Goal: Entertainment & Leisure: Consume media (video, audio)

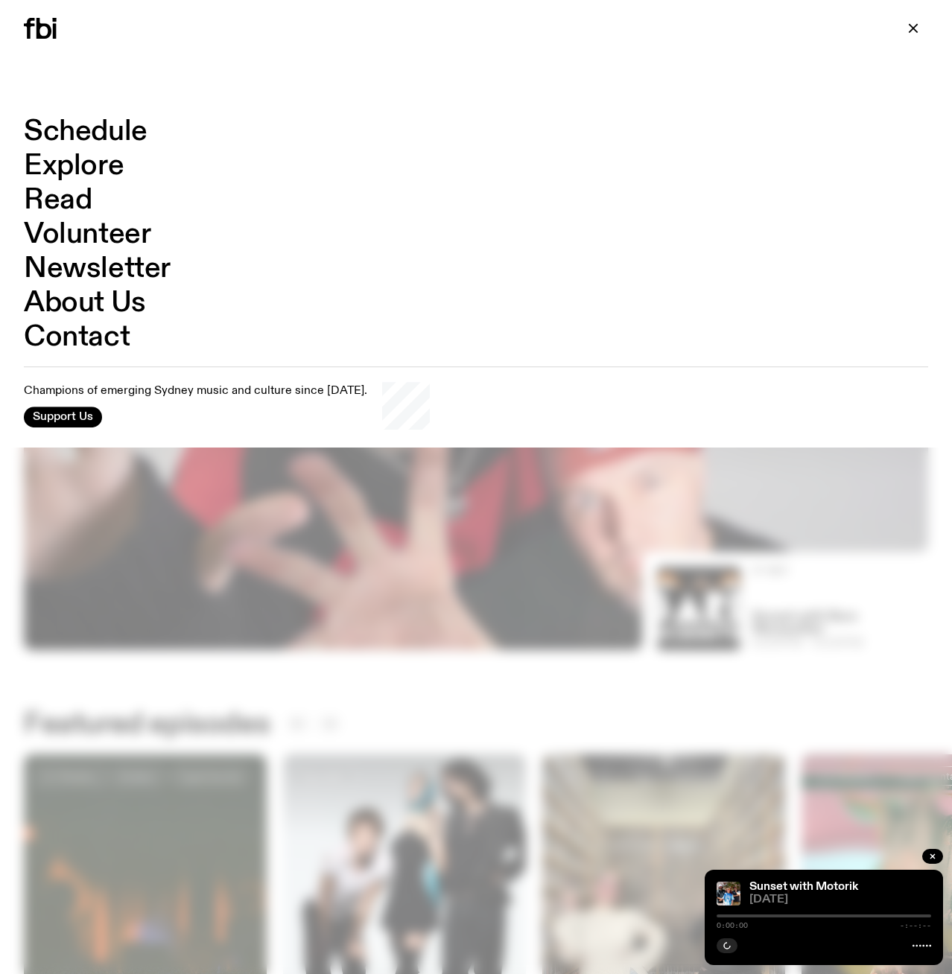
click at [81, 132] on link "Schedule" at bounding box center [86, 132] width 124 height 28
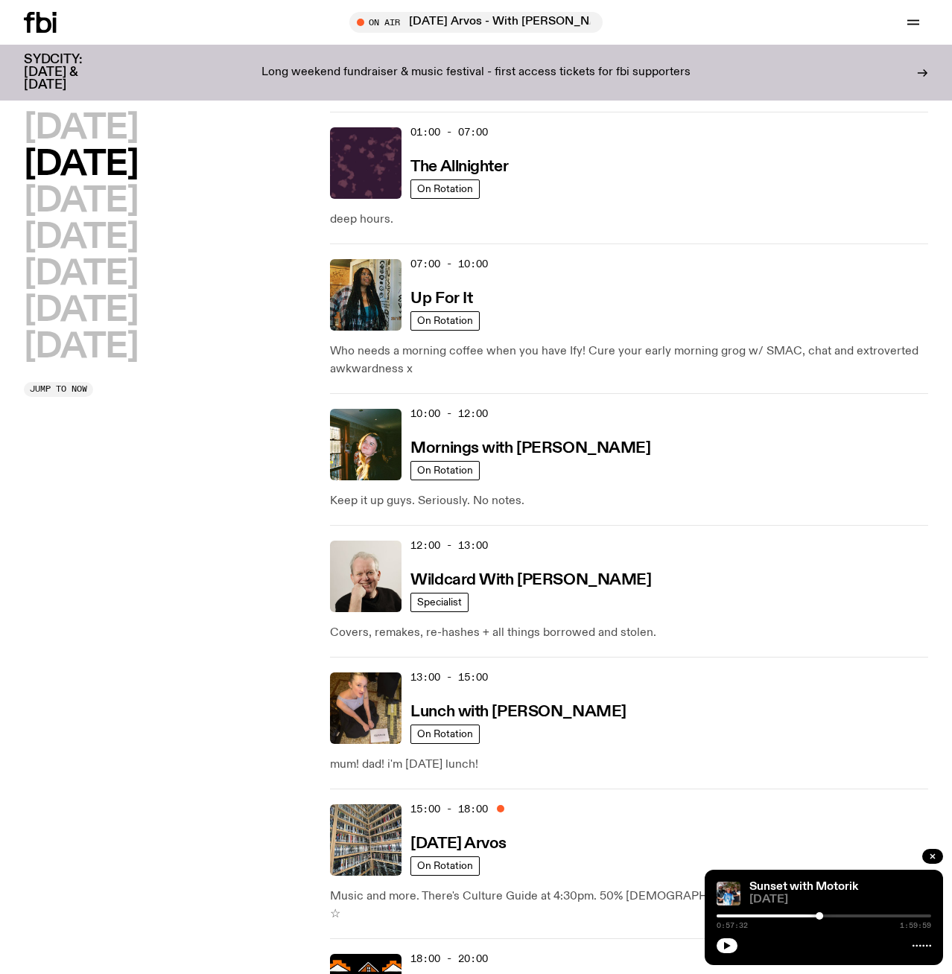
scroll to position [23, 0]
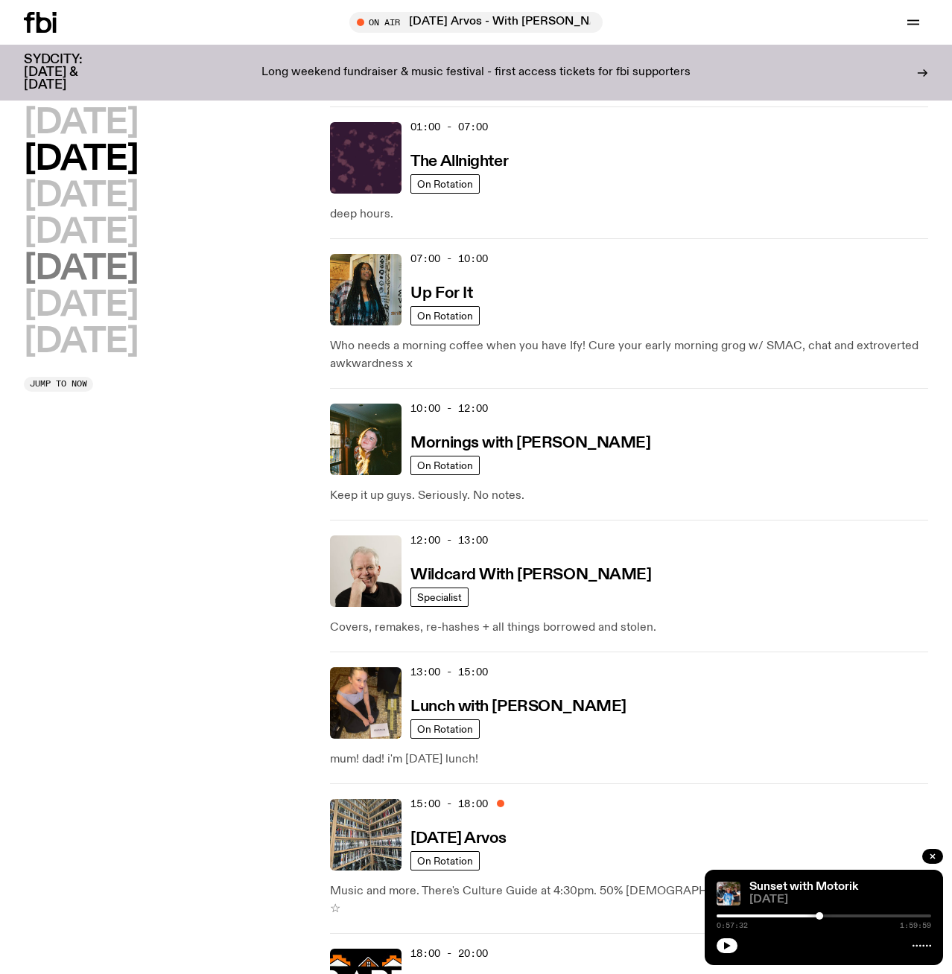
click at [103, 261] on h2 "[DATE]" at bounding box center [81, 269] width 114 height 34
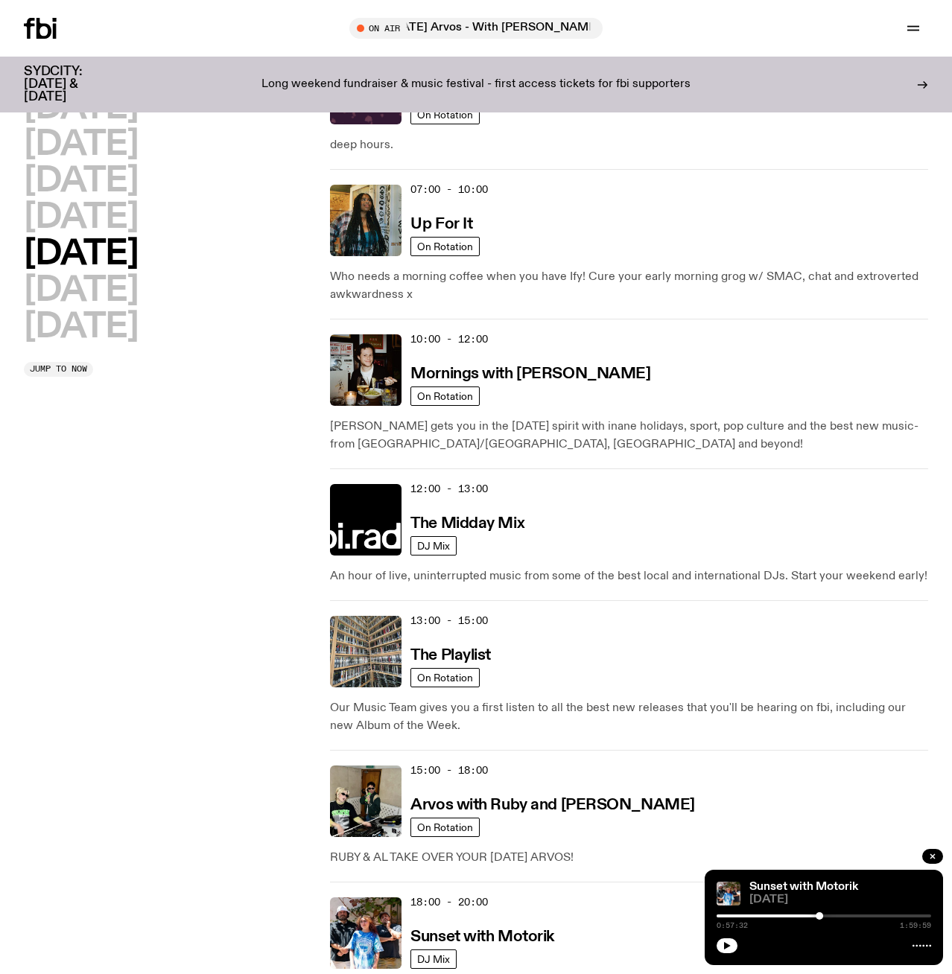
scroll to position [0, 0]
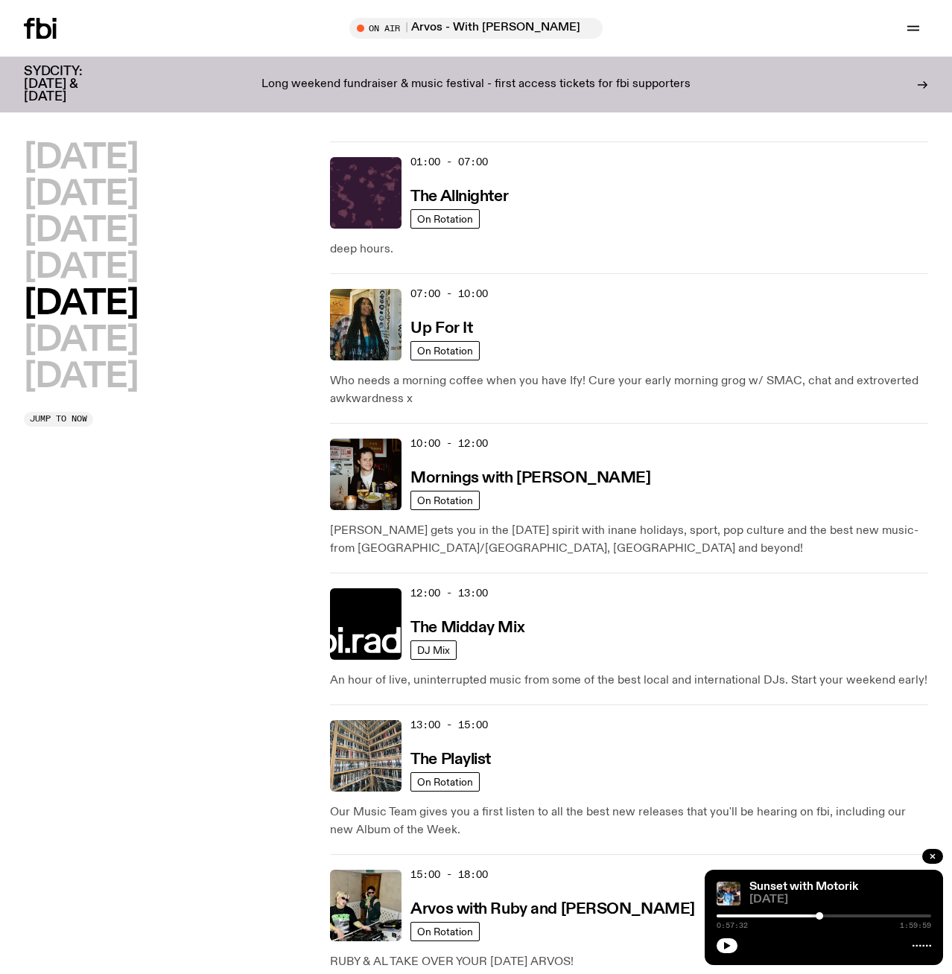
click at [80, 311] on h2 "[DATE]" at bounding box center [81, 304] width 114 height 34
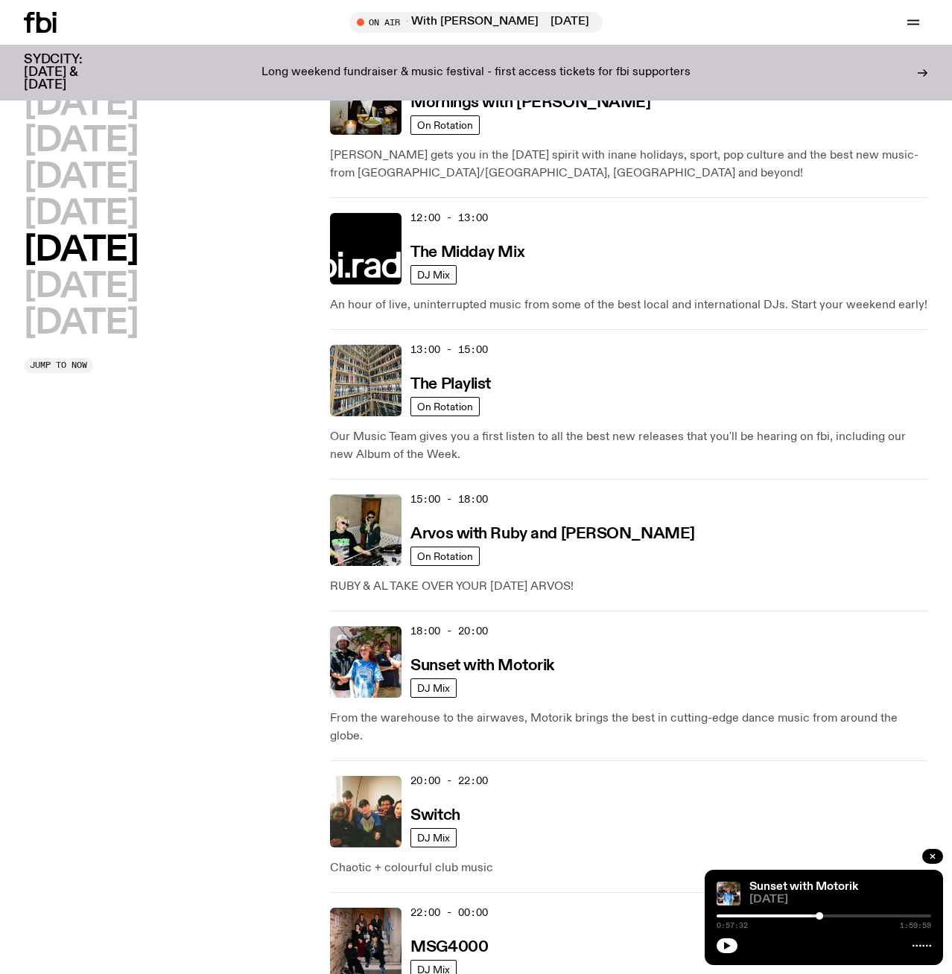
scroll to position [366, 0]
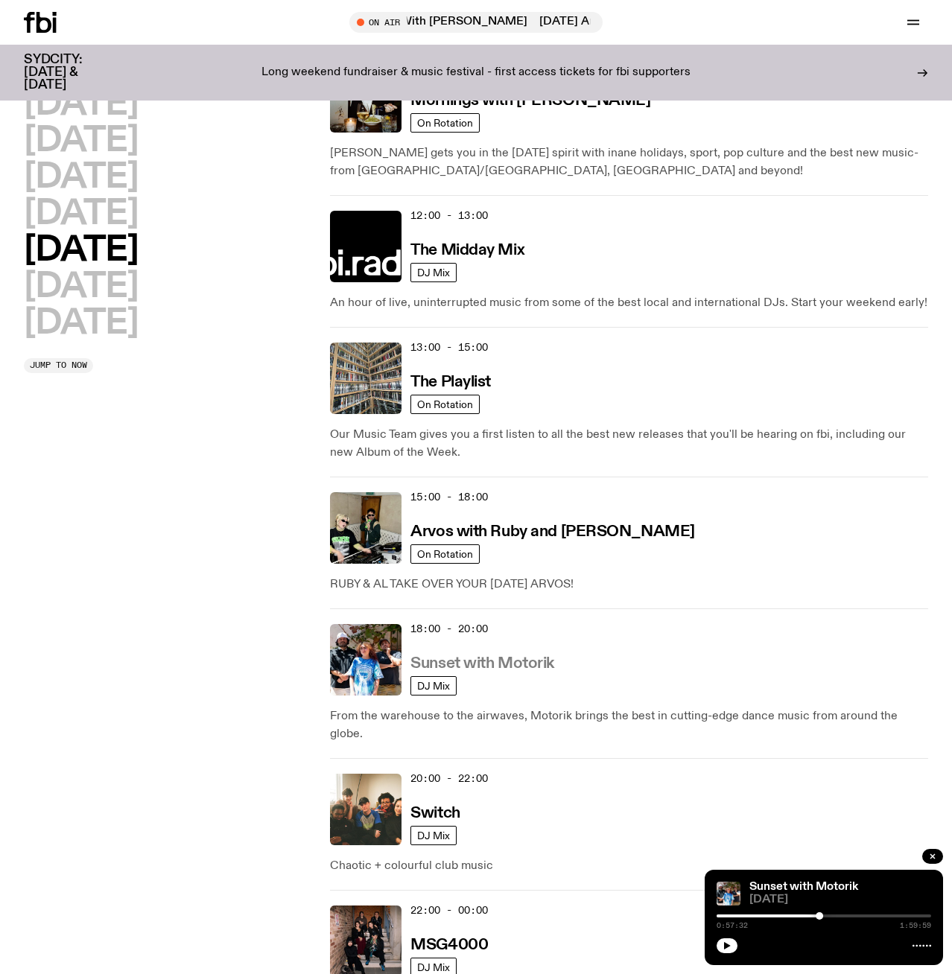
click at [517, 662] on h3 "Sunset with Motorik" at bounding box center [482, 664] width 144 height 16
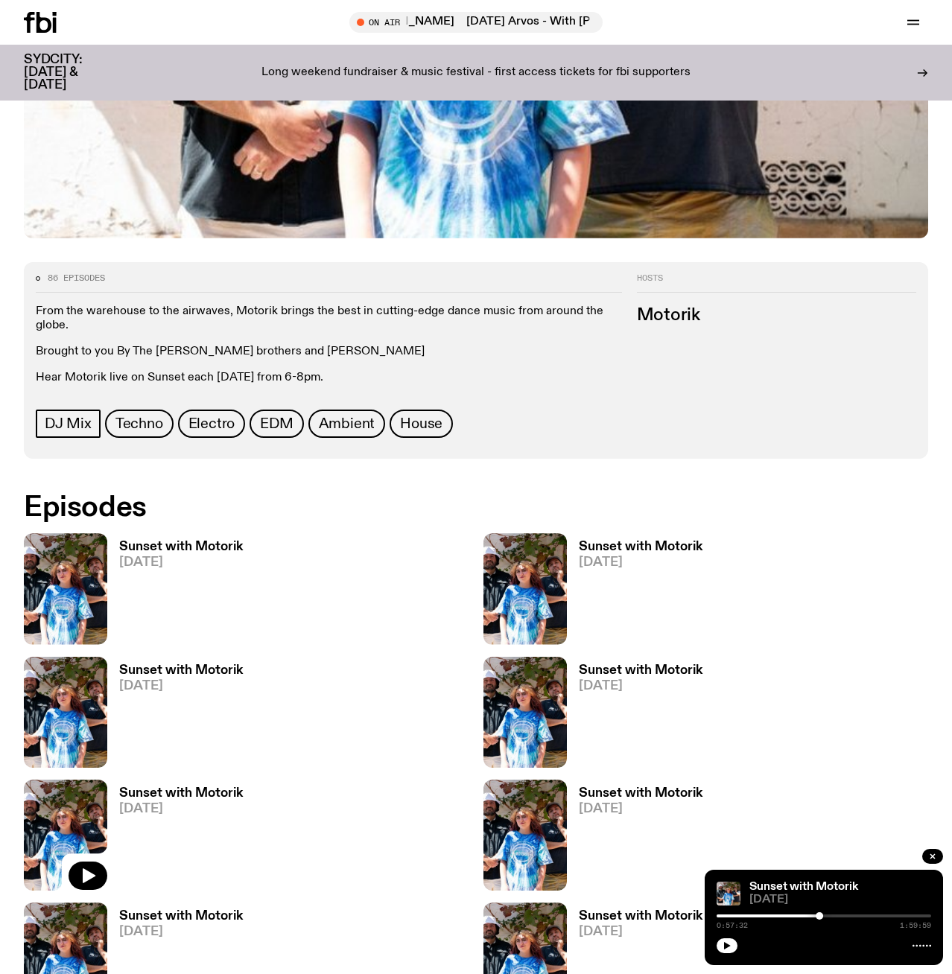
scroll to position [573, 0]
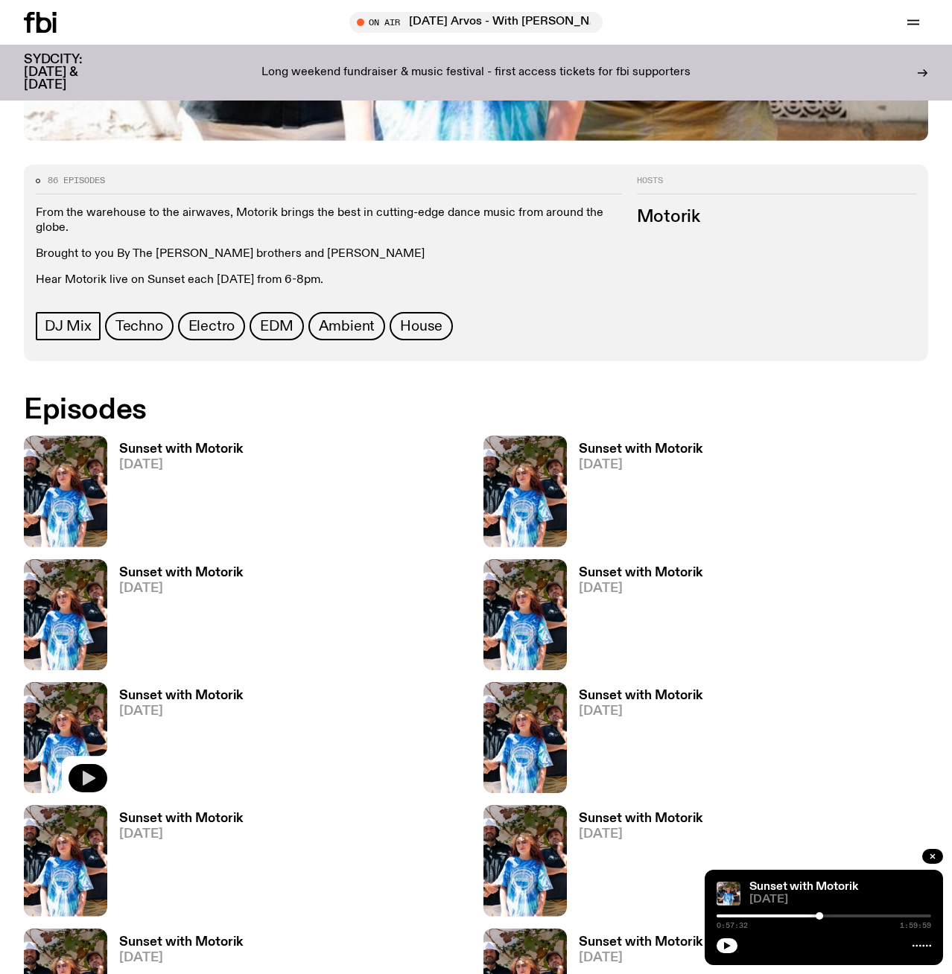
click at [87, 777] on icon "button" at bounding box center [89, 778] width 13 height 15
drag, startPoint x: 888, startPoint y: 912, endPoint x: 899, endPoint y: 913, distance: 11.2
click at [897, 913] on div "0:57:34 1:59:59" at bounding box center [823, 921] width 214 height 18
drag, startPoint x: 894, startPoint y: 914, endPoint x: 923, endPoint y: 918, distance: 29.3
click at [923, 918] on div "0:57:35 1:59:59" at bounding box center [823, 921] width 214 height 18
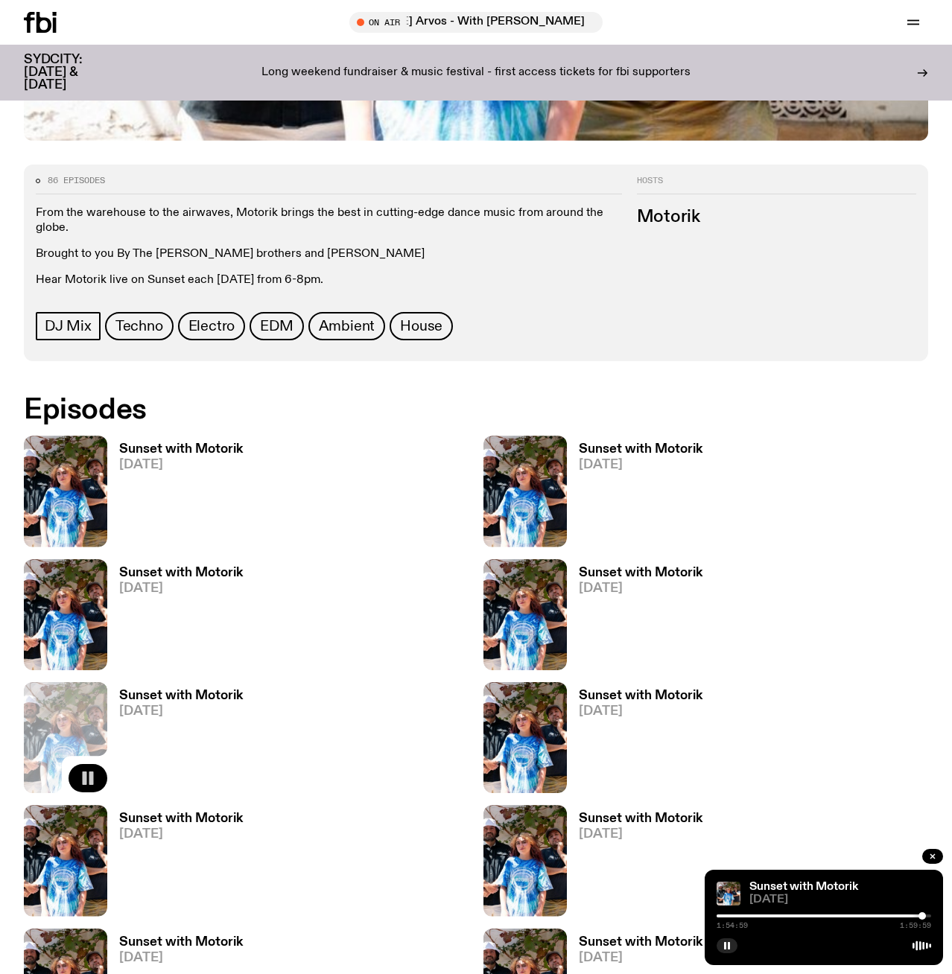
drag, startPoint x: 819, startPoint y: 915, endPoint x: 922, endPoint y: 920, distance: 102.9
click at [922, 920] on div "1:54:59 1:59:59" at bounding box center [823, 921] width 214 height 18
click at [924, 915] on div at bounding box center [923, 915] width 7 height 7
click at [926, 914] on div at bounding box center [923, 915] width 7 height 7
click at [83, 658] on icon "button" at bounding box center [89, 655] width 13 height 15
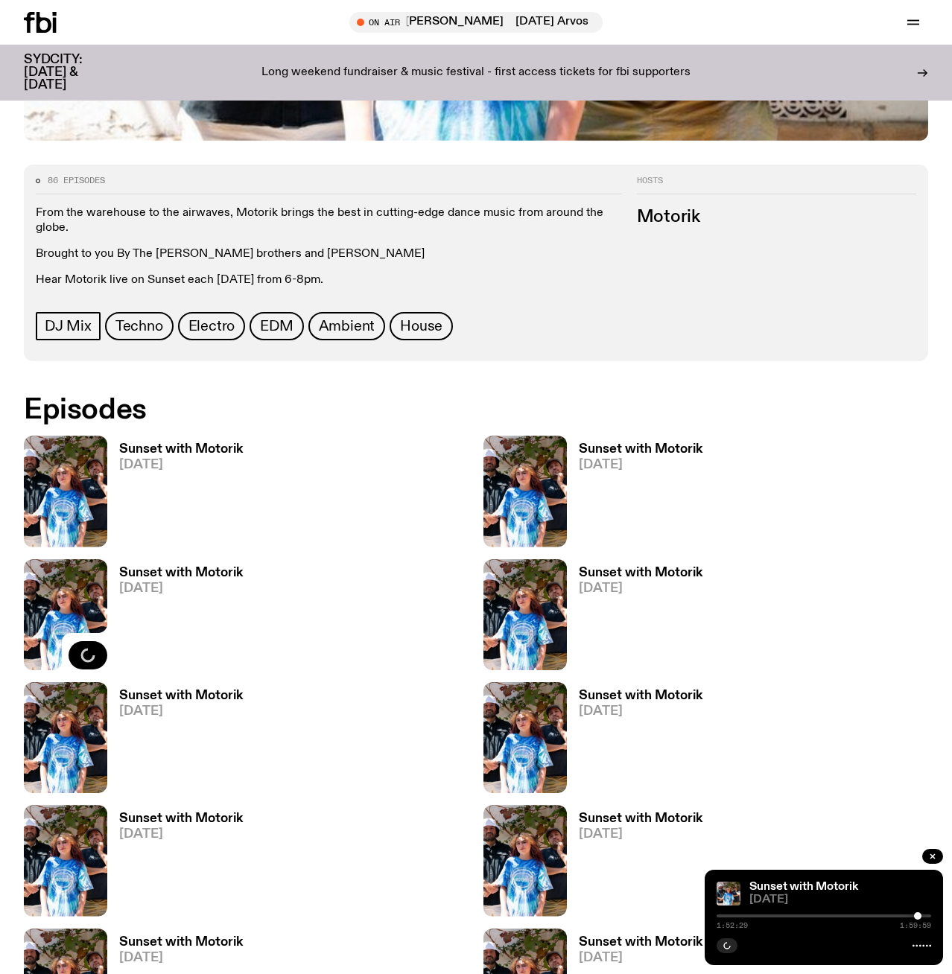
drag, startPoint x: 740, startPoint y: 916, endPoint x: 918, endPoint y: 918, distance: 178.0
click at [918, 918] on div at bounding box center [917, 915] width 7 height 7
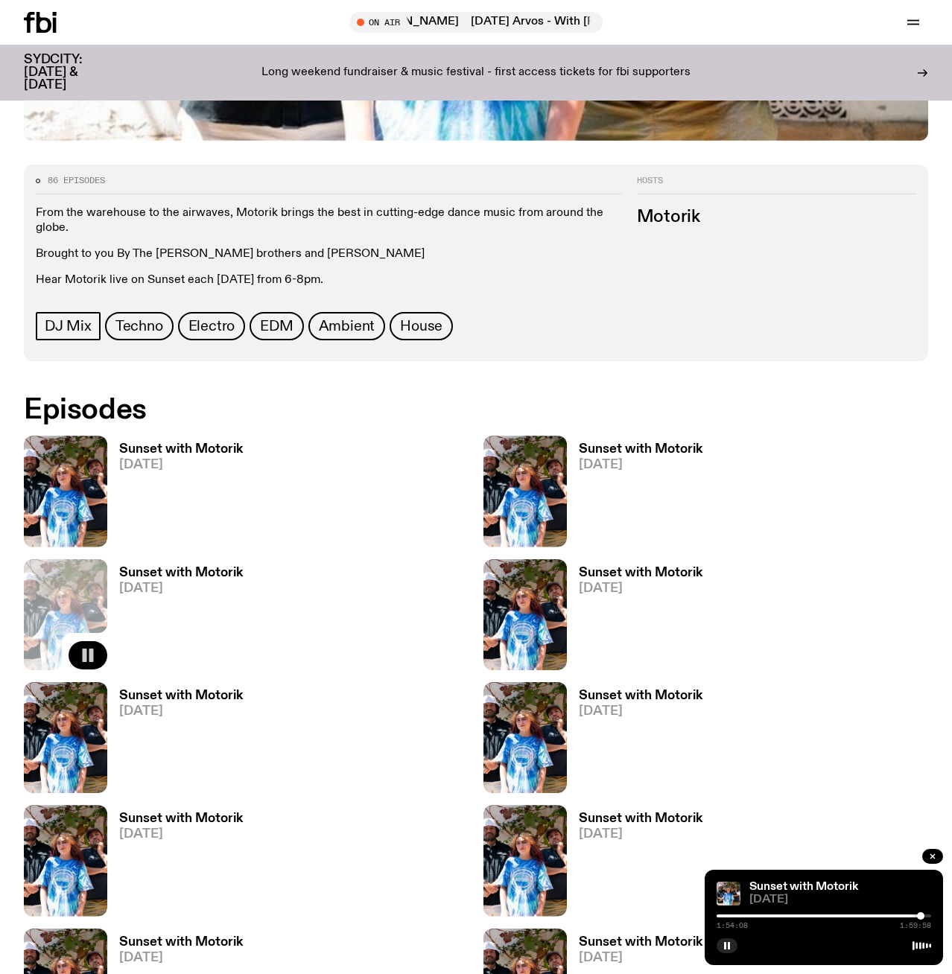
click at [920, 915] on div at bounding box center [920, 915] width 7 height 7
click at [923, 915] on div at bounding box center [921, 915] width 7 height 7
click at [924, 915] on div at bounding box center [923, 915] width 7 height 7
drag, startPoint x: 924, startPoint y: 915, endPoint x: 916, endPoint y: 916, distance: 8.3
click at [916, 916] on div at bounding box center [917, 915] width 7 height 7
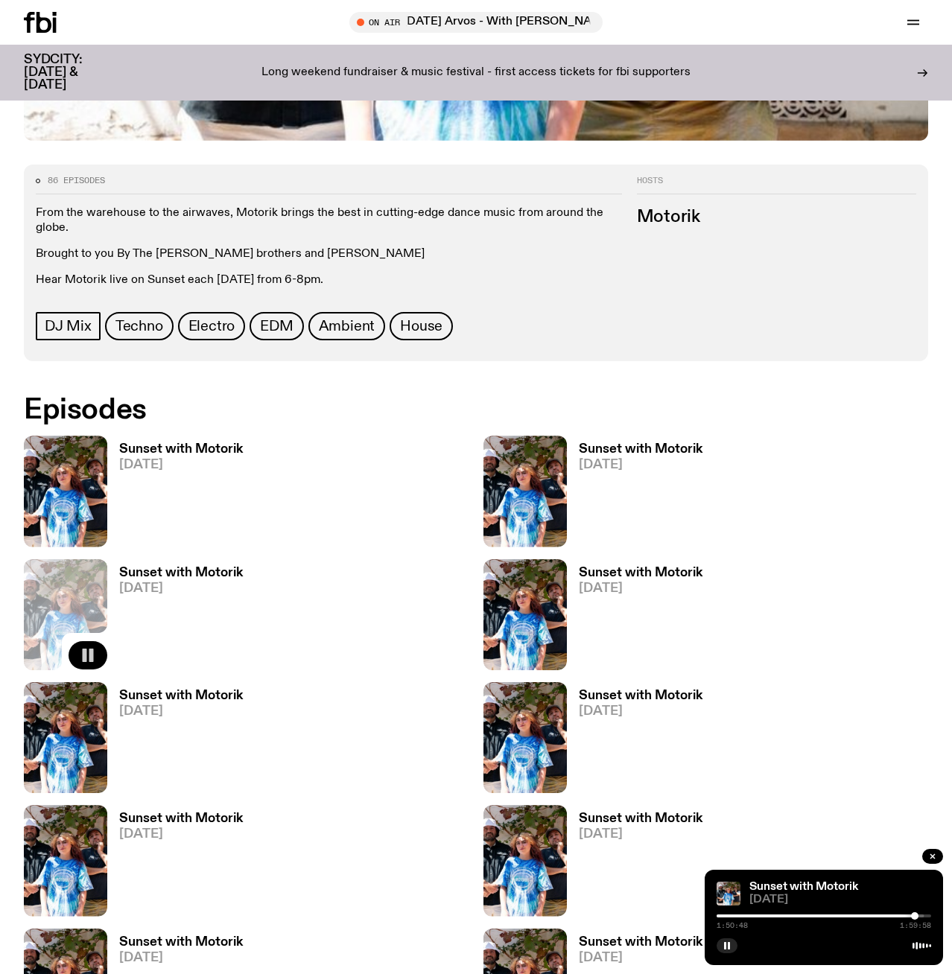
click at [914, 917] on div at bounding box center [914, 915] width 7 height 7
click at [554, 532] on icon "button" at bounding box center [548, 532] width 13 height 15
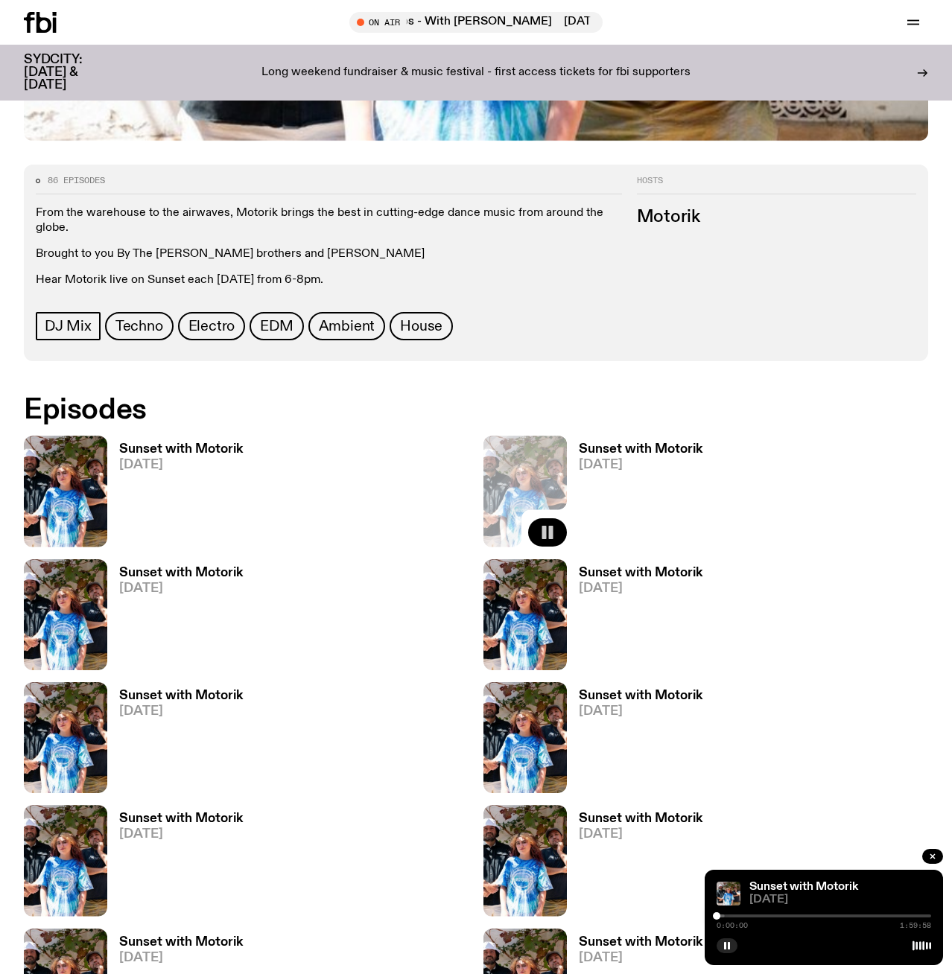
drag, startPoint x: 871, startPoint y: 914, endPoint x: 895, endPoint y: 912, distance: 24.6
click at [889, 912] on div "0:00:00 1:59:58" at bounding box center [823, 921] width 214 height 18
drag, startPoint x: 889, startPoint y: 917, endPoint x: 904, endPoint y: 916, distance: 14.9
click at [904, 916] on div at bounding box center [823, 916] width 214 height 3
click at [910, 915] on div at bounding box center [906, 915] width 7 height 7
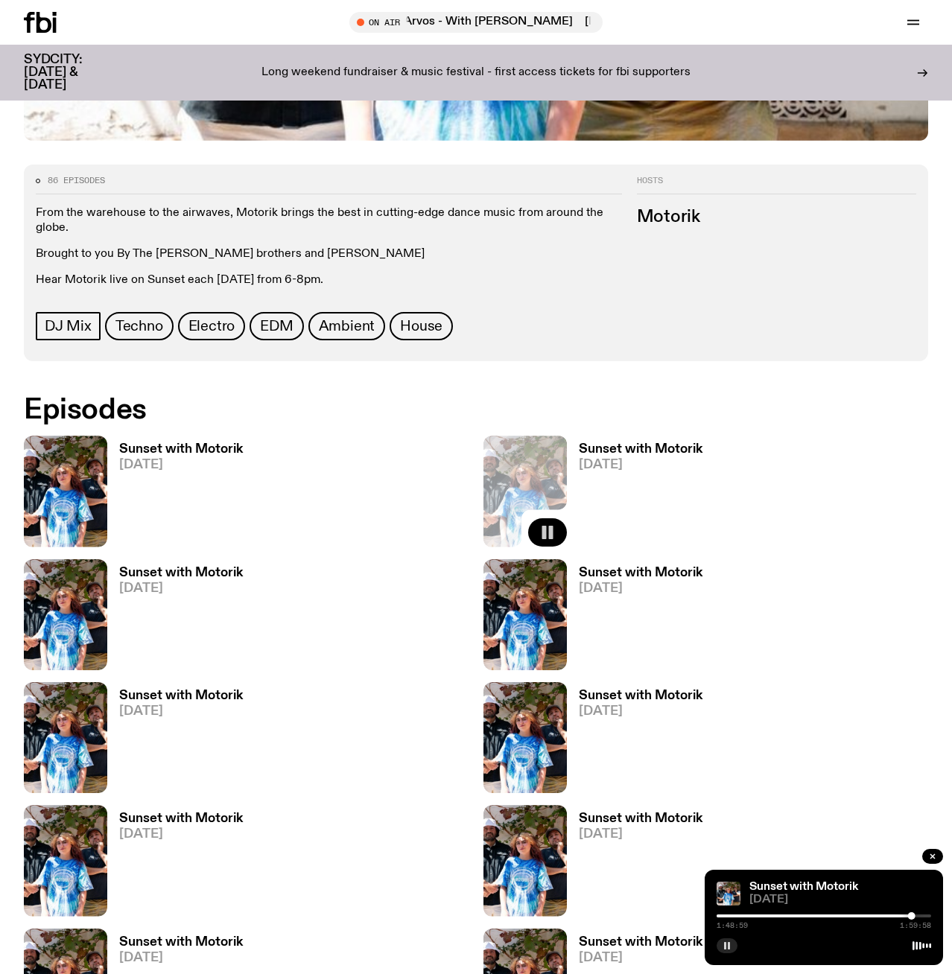
click at [728, 945] on rect "button" at bounding box center [729, 945] width 2 height 7
click at [901, 914] on div "1:49:00 1:59:58" at bounding box center [823, 921] width 214 height 18
click at [903, 915] on div at bounding box center [903, 915] width 7 height 7
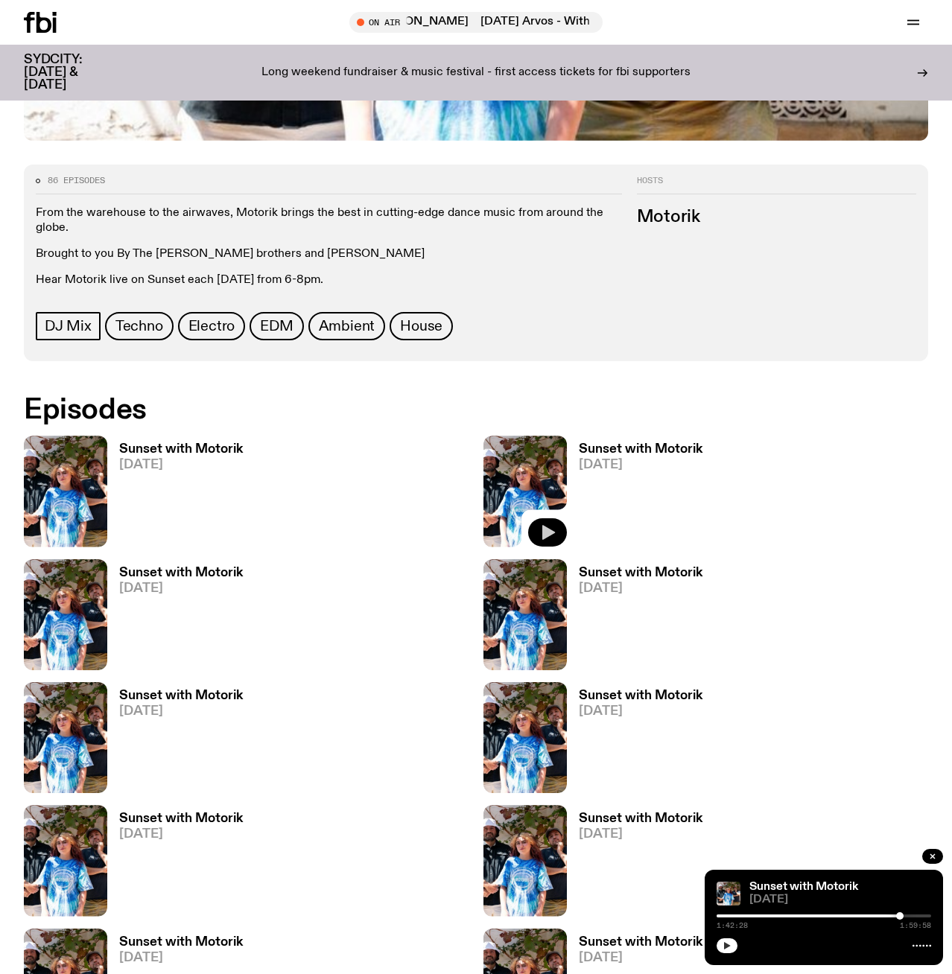
click at [898, 916] on div at bounding box center [899, 915] width 7 height 7
click at [724, 946] on icon "button" at bounding box center [727, 945] width 7 height 7
click at [731, 944] on button "button" at bounding box center [726, 945] width 21 height 15
click at [76, 467] on img at bounding box center [65, 491] width 83 height 111
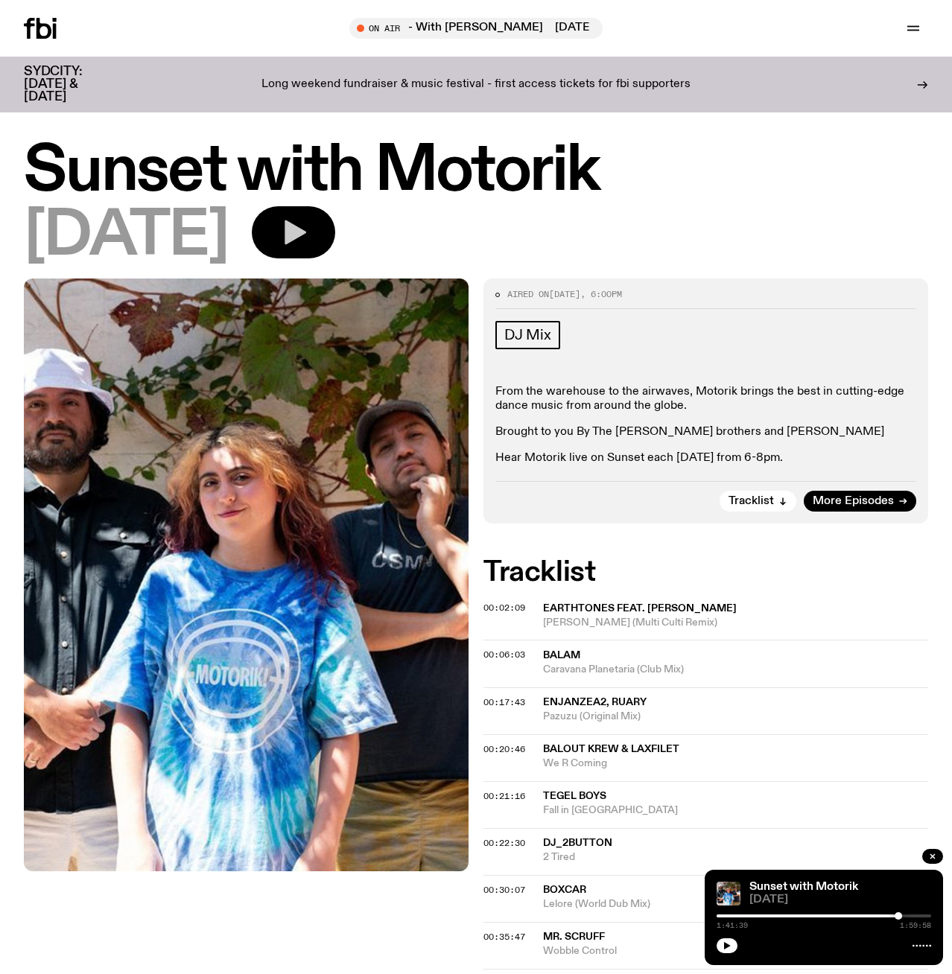
click at [306, 232] on icon "button" at bounding box center [295, 232] width 22 height 25
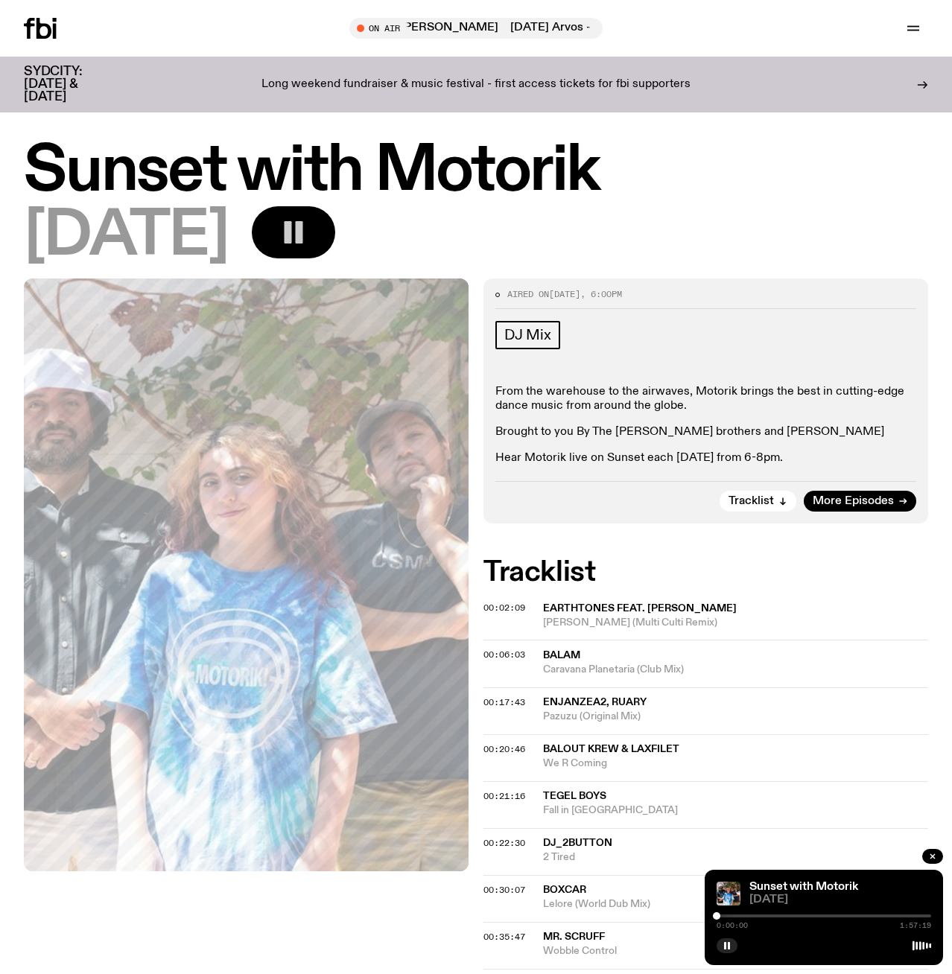
drag, startPoint x: 789, startPoint y: 919, endPoint x: 853, endPoint y: 920, distance: 64.8
click at [853, 920] on div "0:00:00 1:57:19" at bounding box center [823, 921] width 214 height 18
click at [853, 915] on div at bounding box center [823, 916] width 214 height 3
drag, startPoint x: 847, startPoint y: 914, endPoint x: 857, endPoint y: 914, distance: 9.7
click at [857, 914] on div at bounding box center [856, 915] width 7 height 7
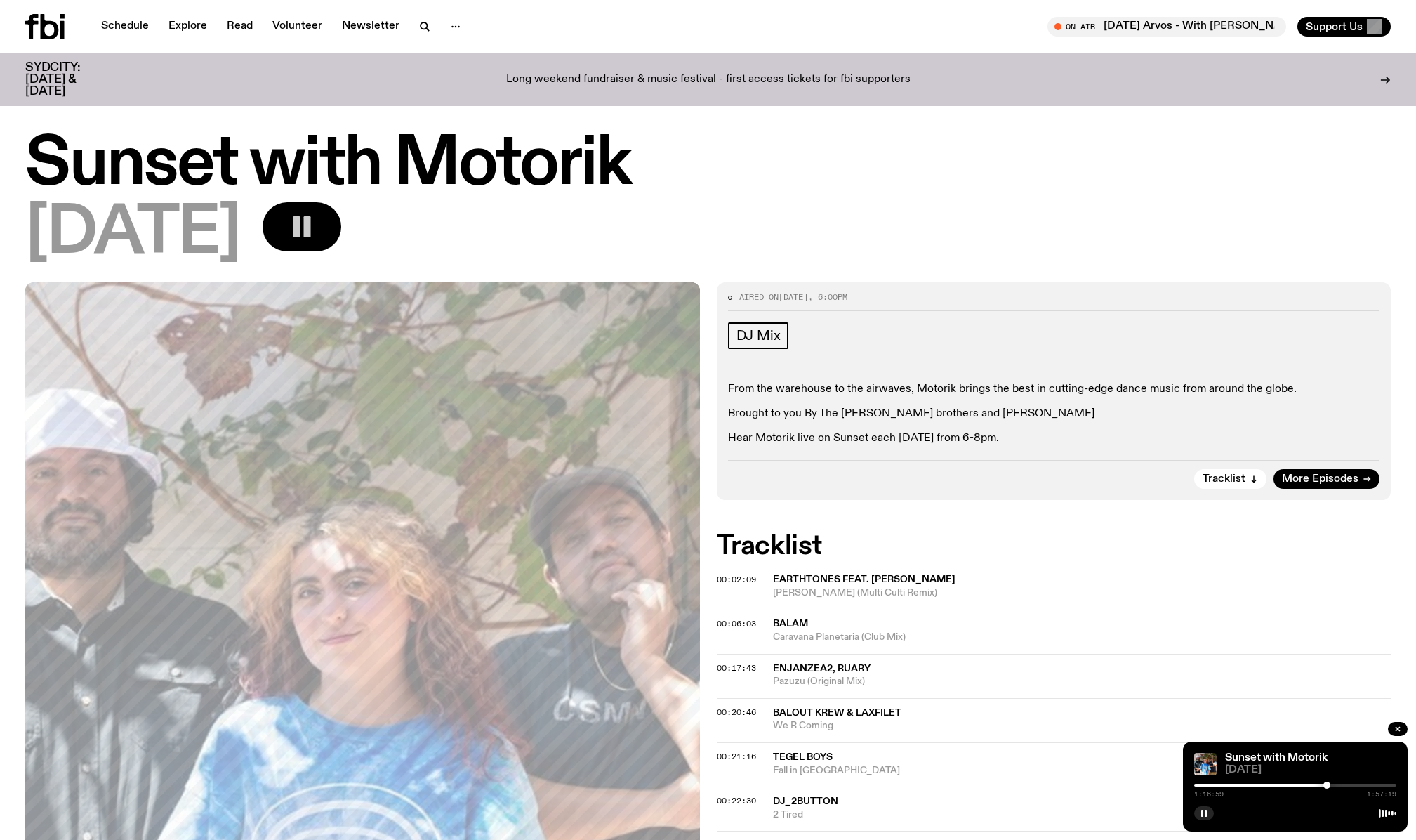
click at [897, 786] on div at bounding box center [1326, 784] width 7 height 7
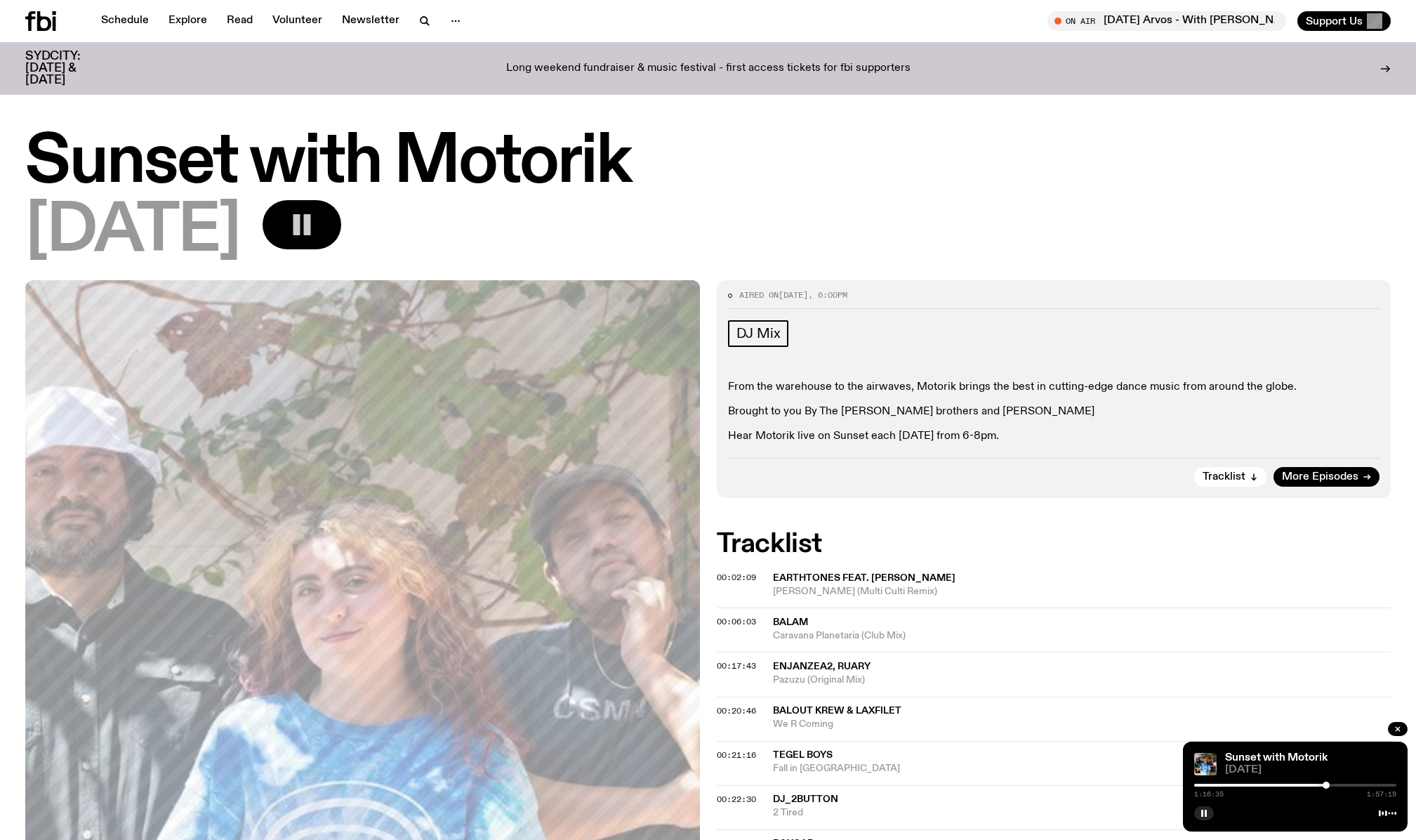
scroll to position [1, 0]
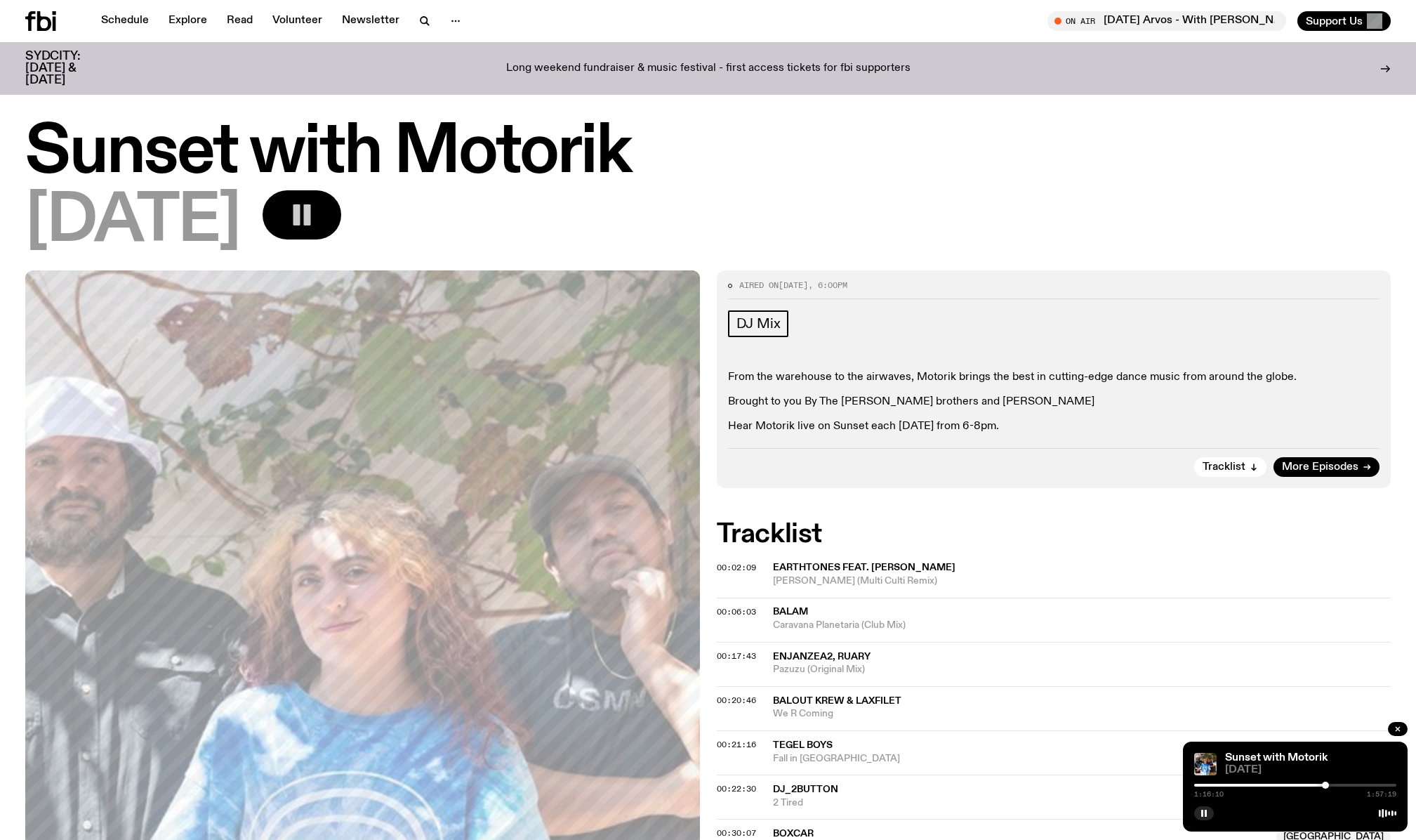
click at [897, 786] on div at bounding box center [1325, 784] width 7 height 7
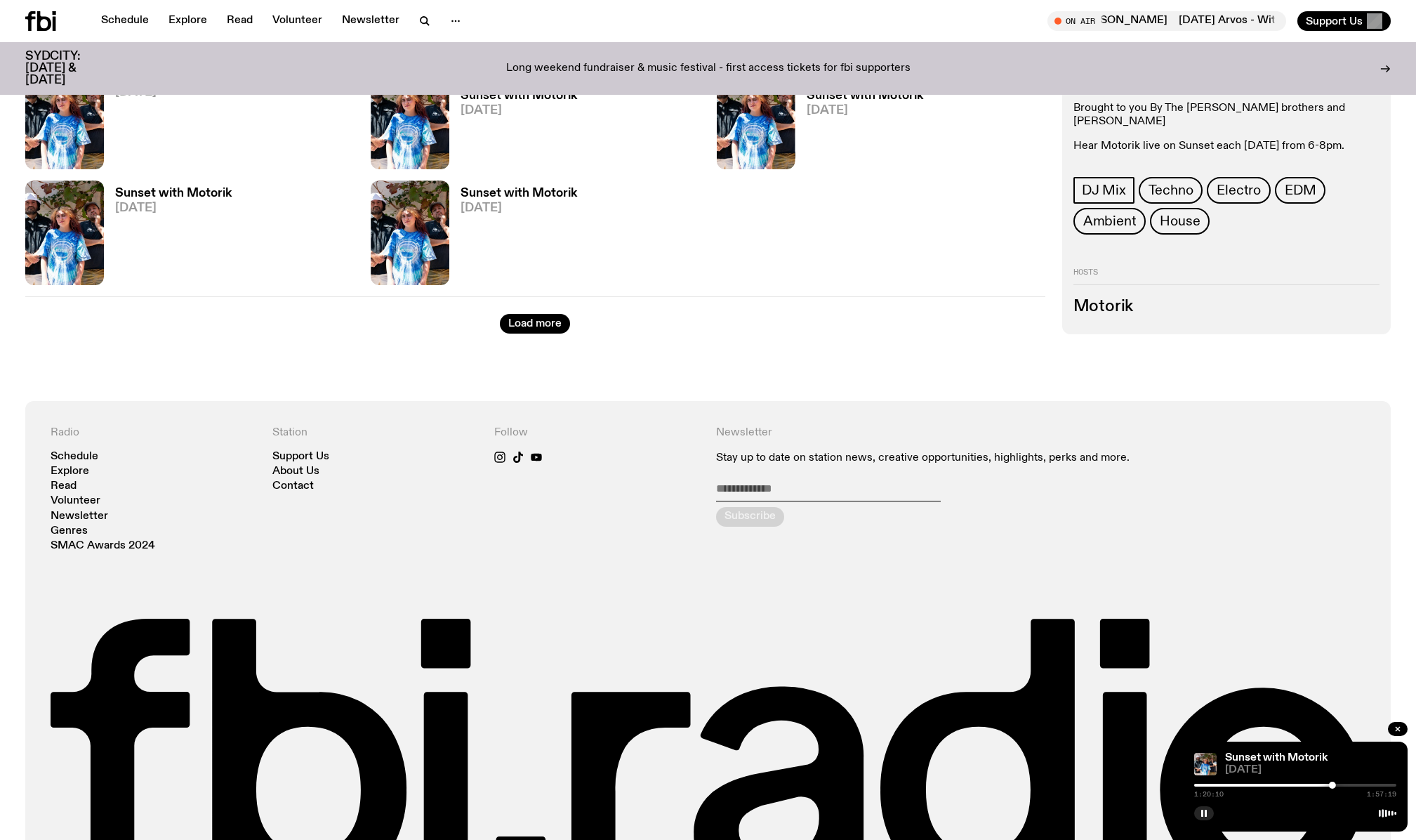
scroll to position [2902, 0]
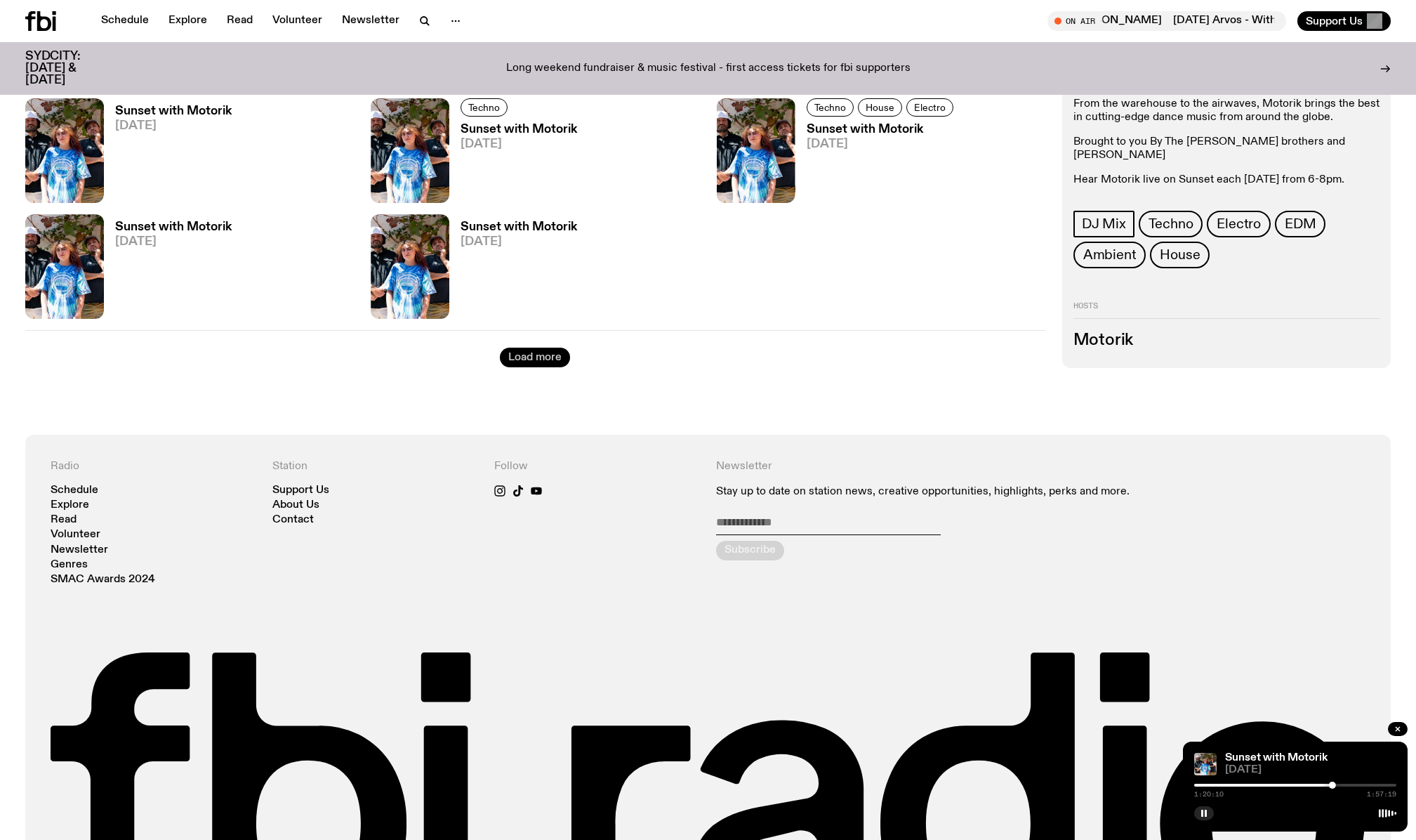
click at [540, 356] on button "Load more" at bounding box center [535, 357] width 70 height 20
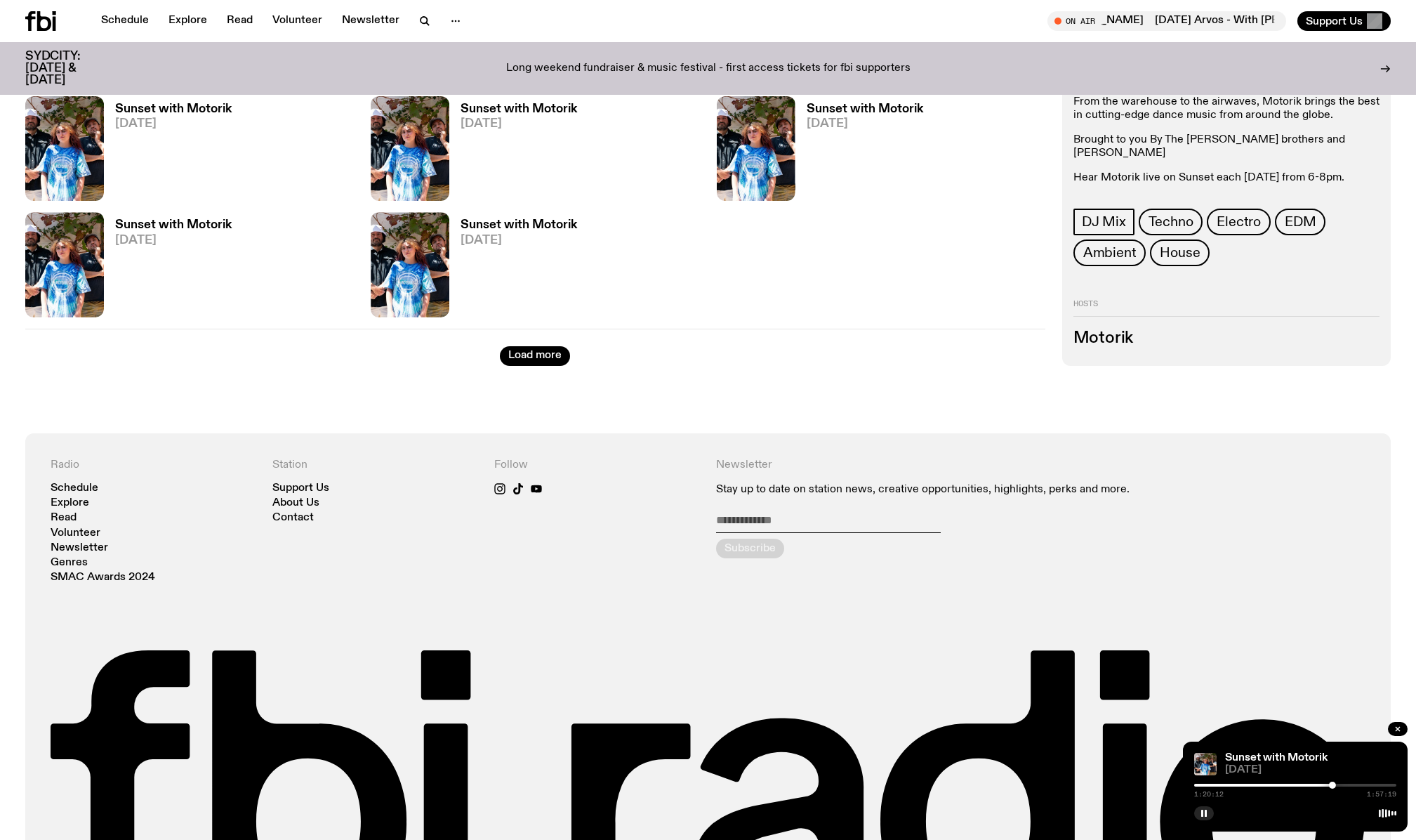
scroll to position [4048, 0]
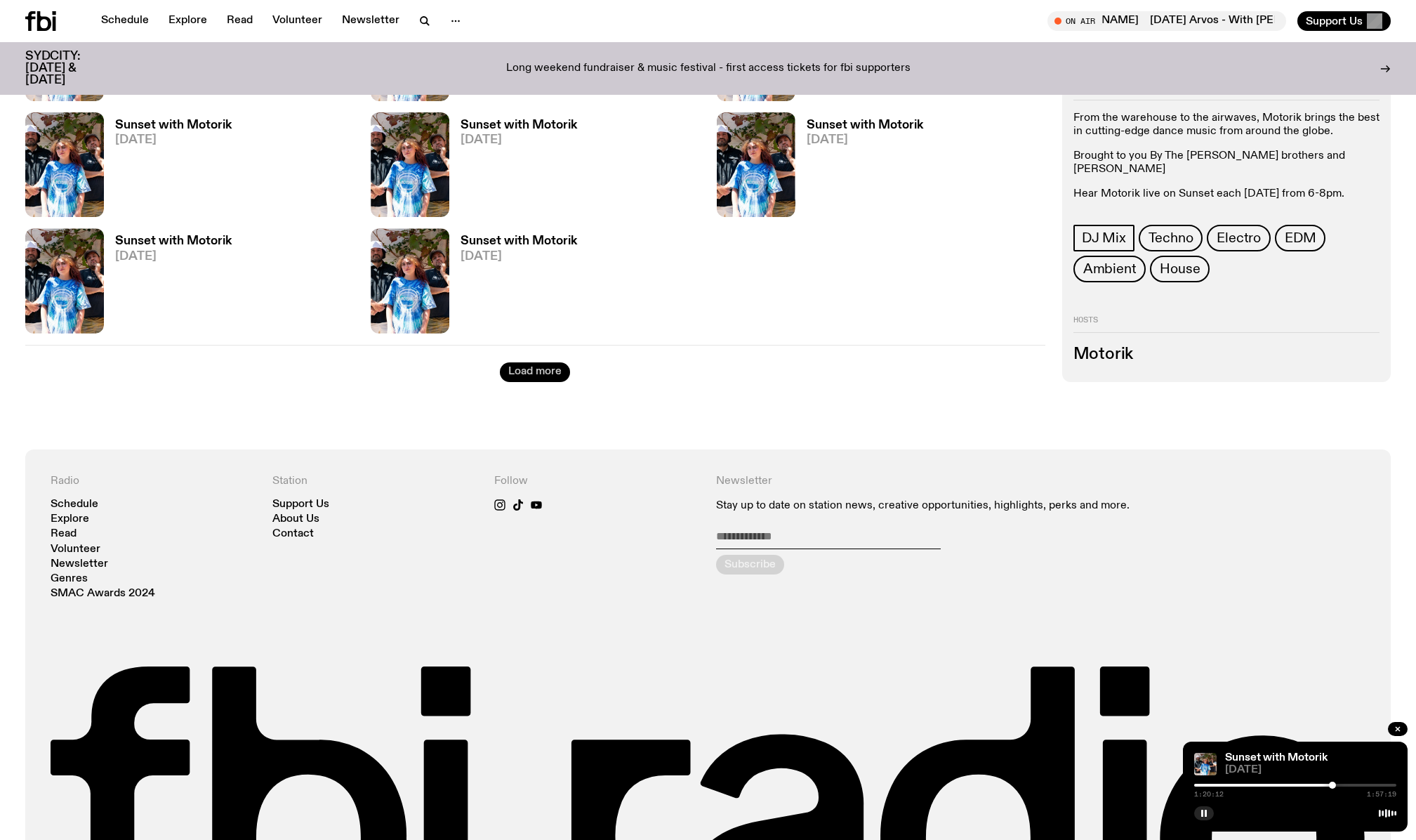
click at [535, 371] on button "Load more" at bounding box center [535, 371] width 70 height 20
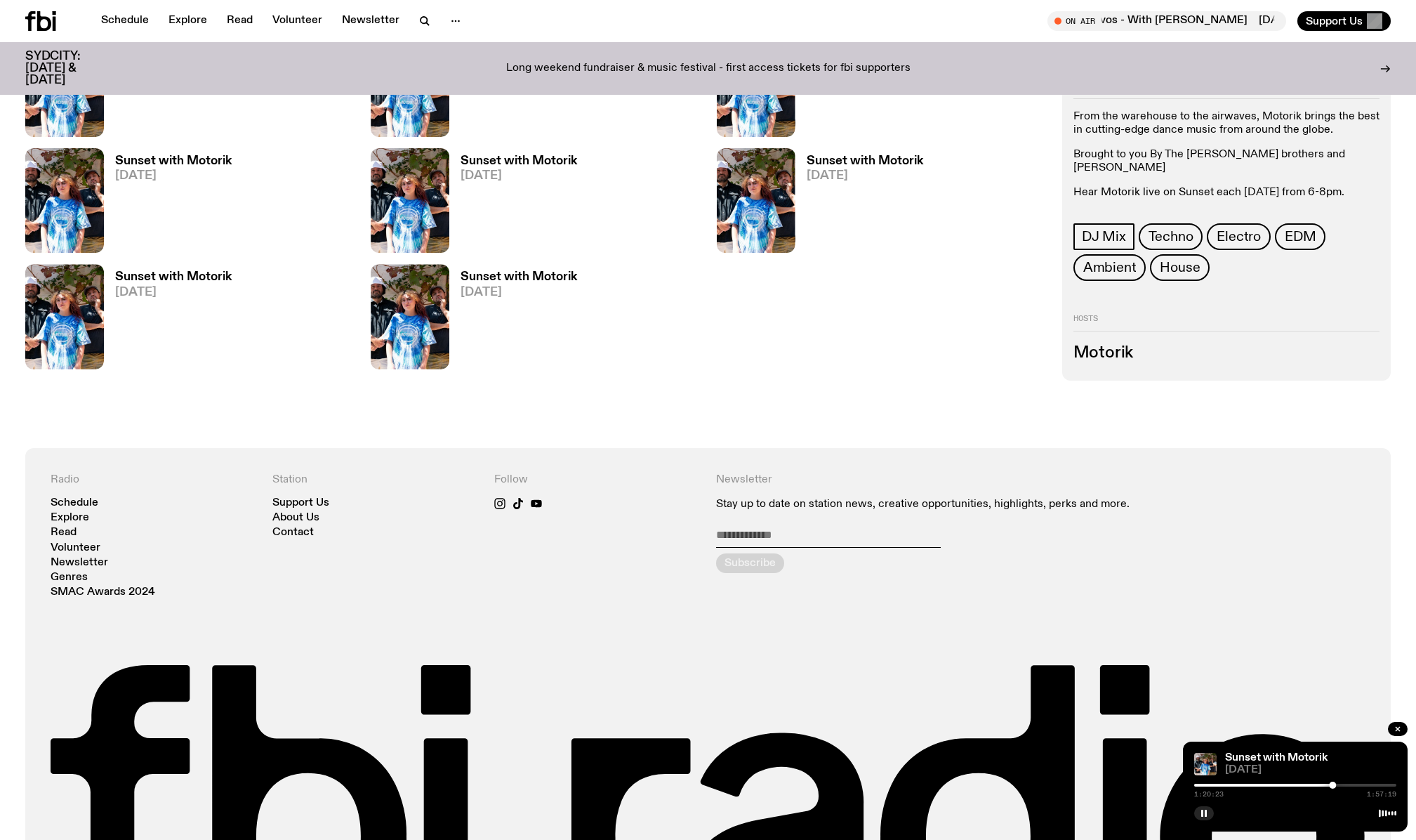
scroll to position [4014, 0]
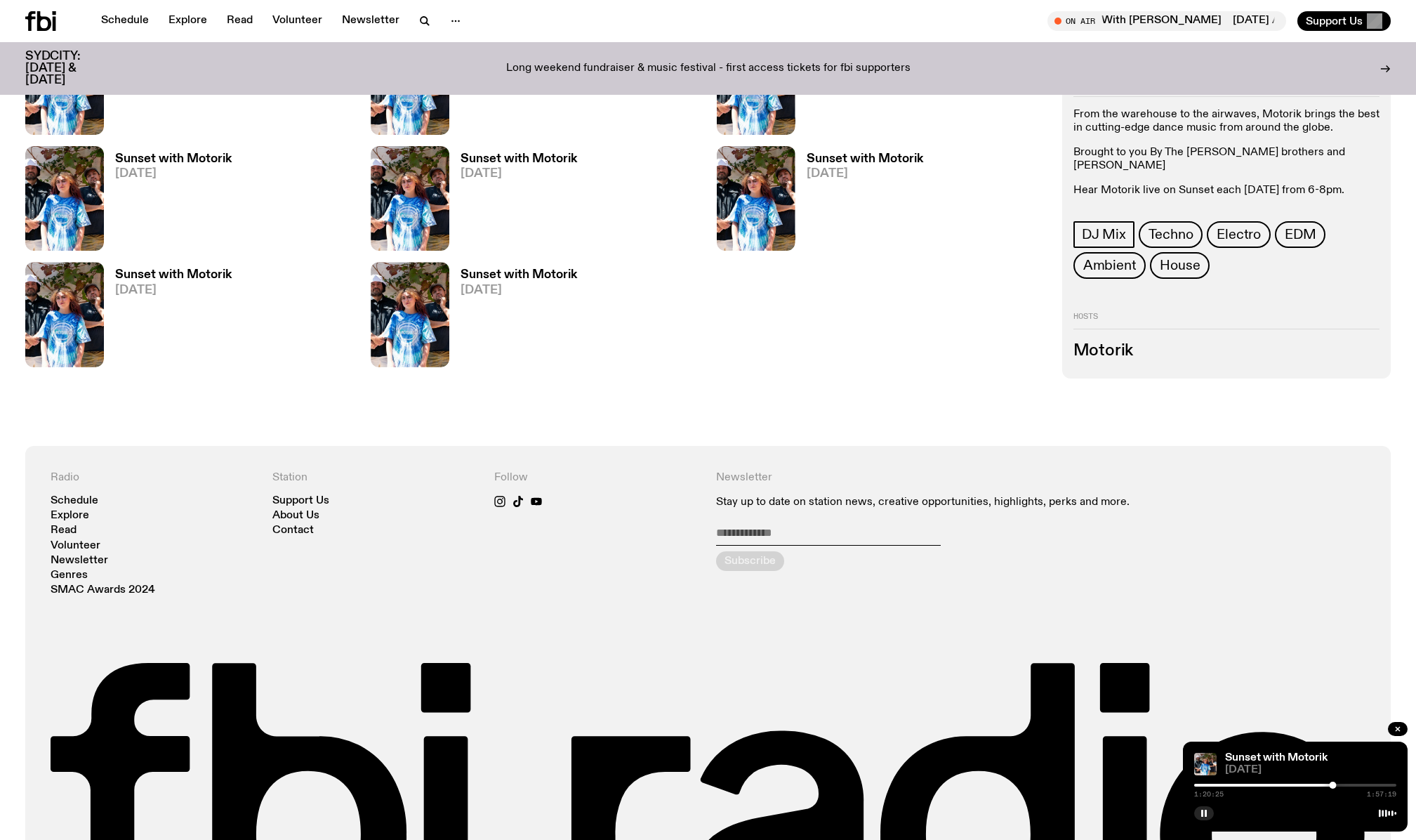
click at [539, 272] on h3 "Sunset with Motorik" at bounding box center [519, 274] width 117 height 12
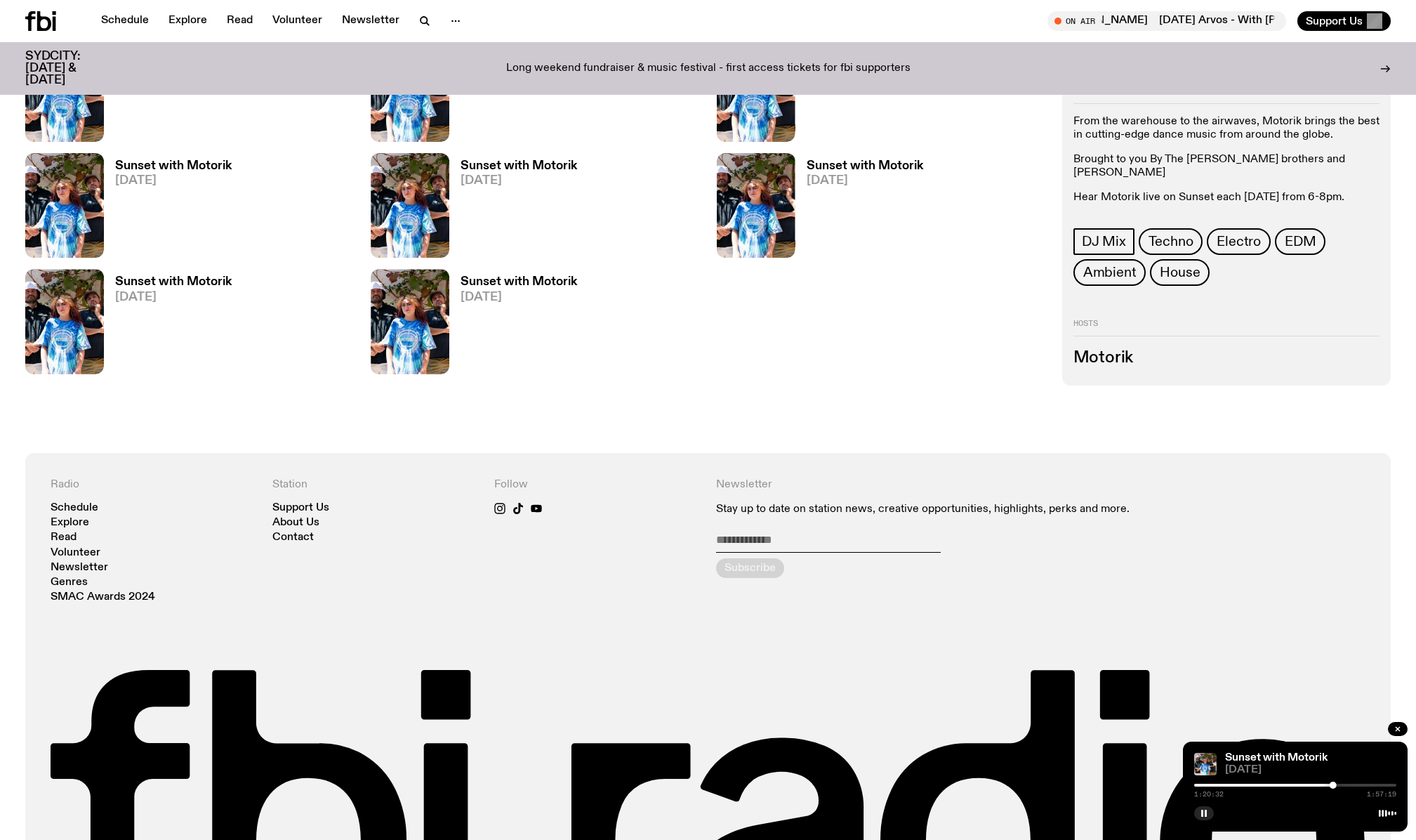
scroll to position [4059, 0]
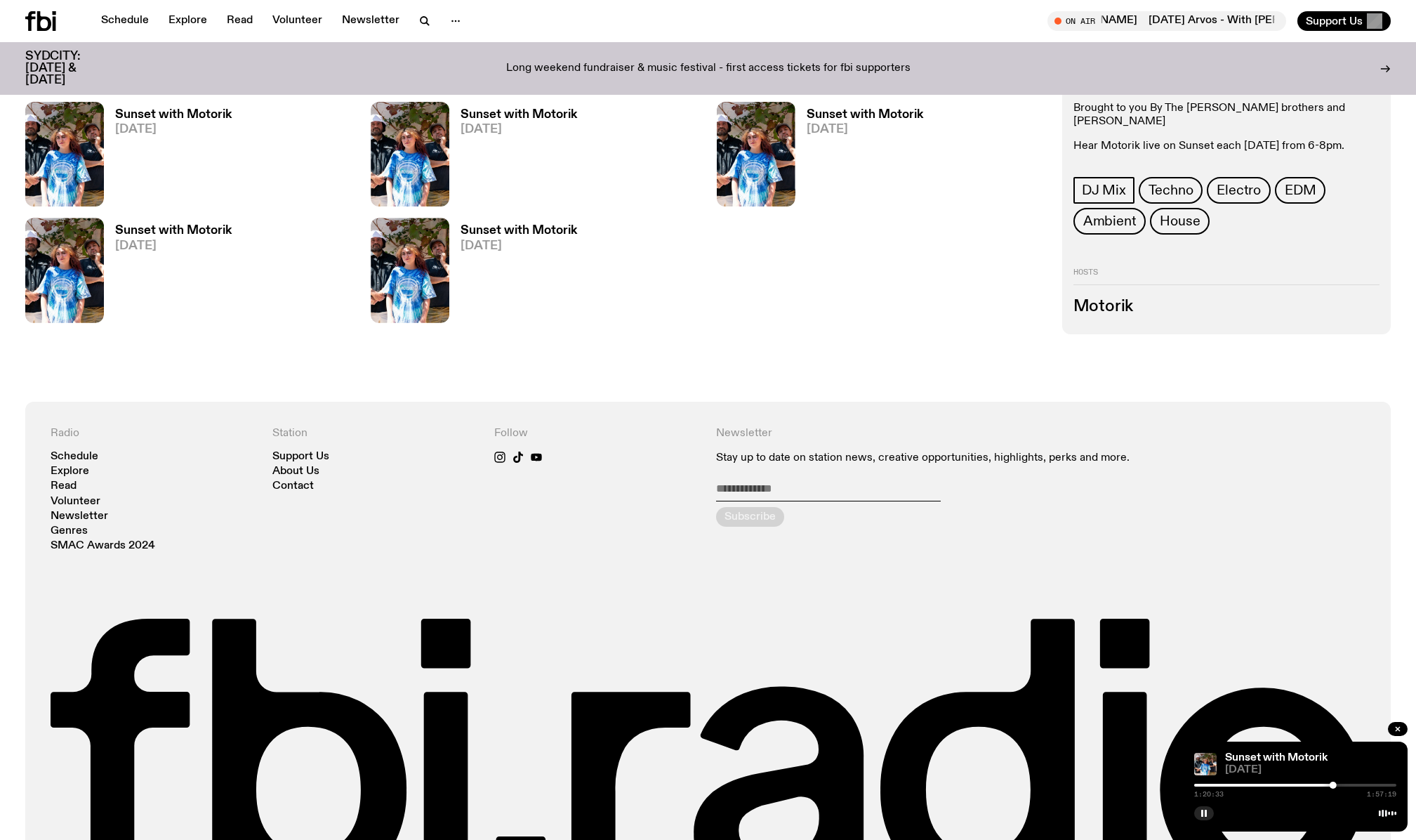
click at [185, 230] on h3 "Sunset with Motorik" at bounding box center [173, 230] width 117 height 12
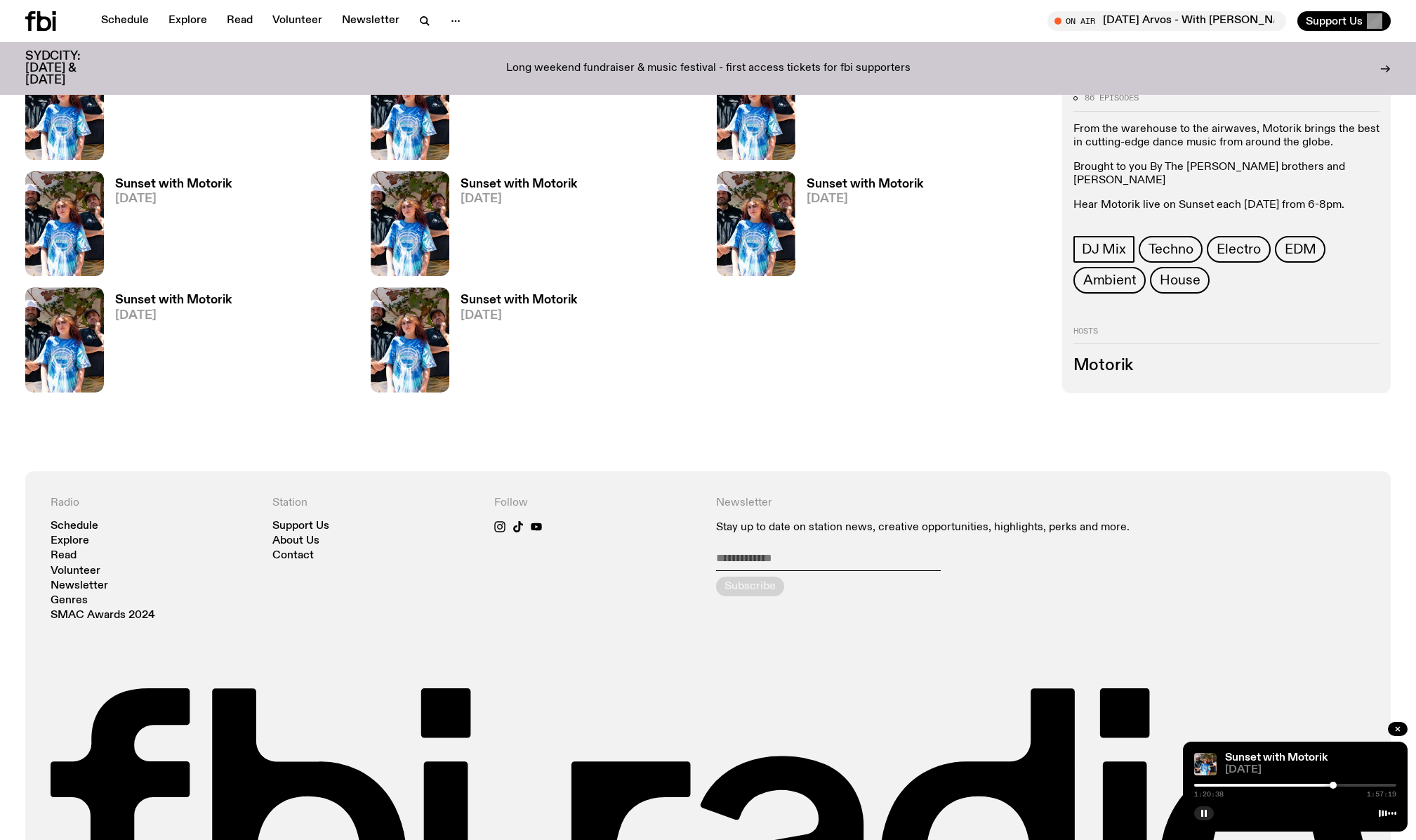
scroll to position [3950, 0]
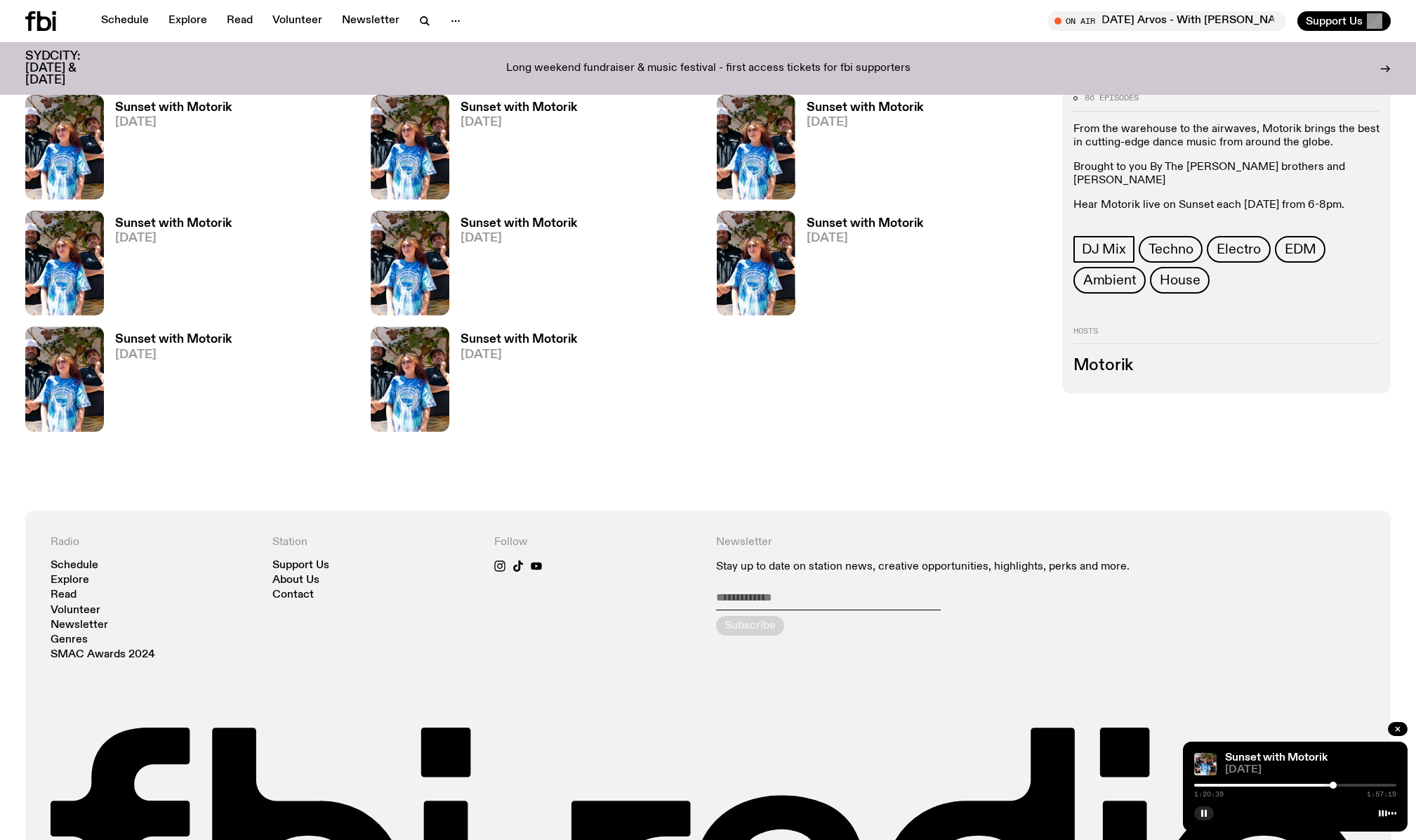
click at [881, 226] on h3 "Sunset with Motorik" at bounding box center [865, 223] width 117 height 12
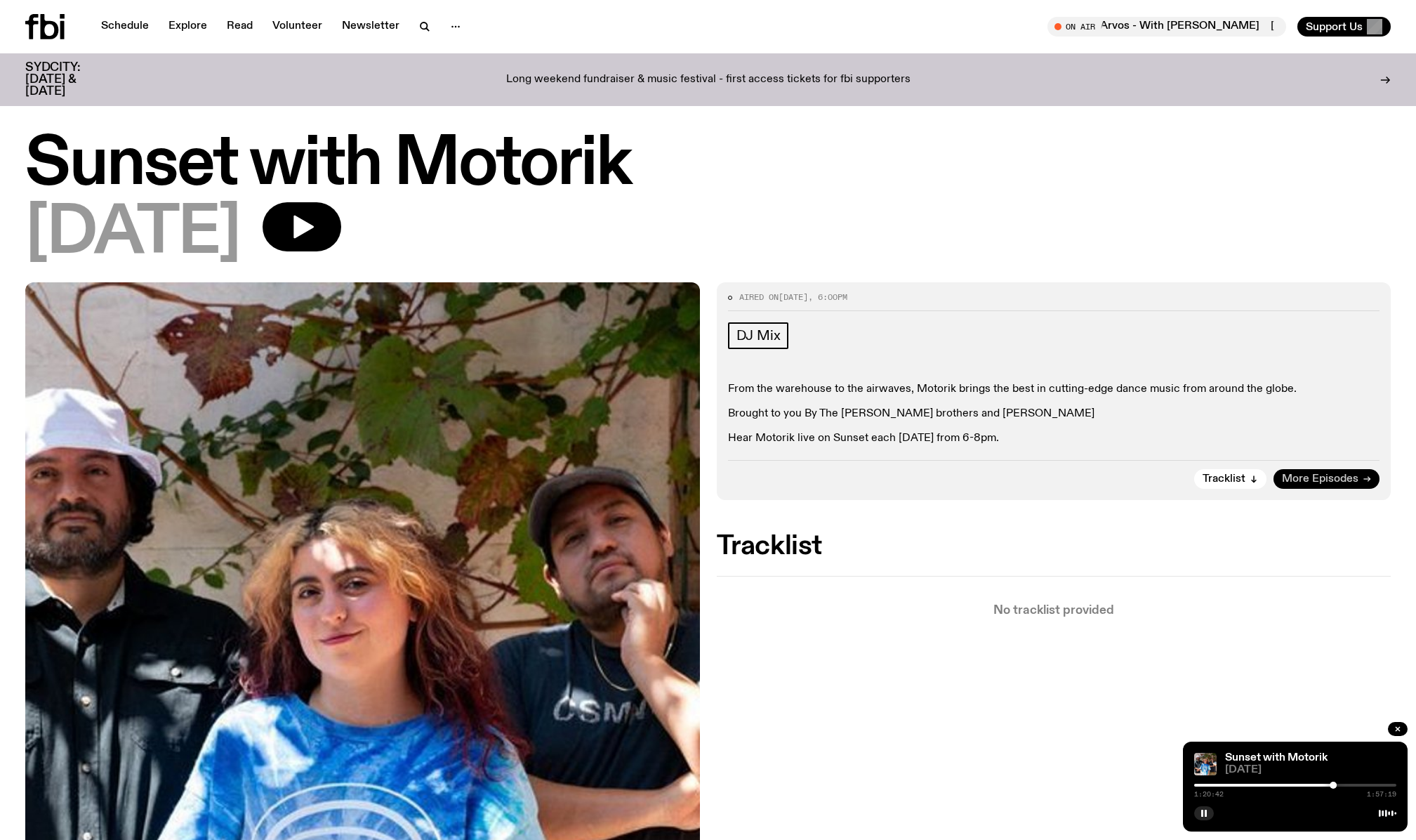
click at [897, 477] on span "More Episodes" at bounding box center [1320, 479] width 76 height 10
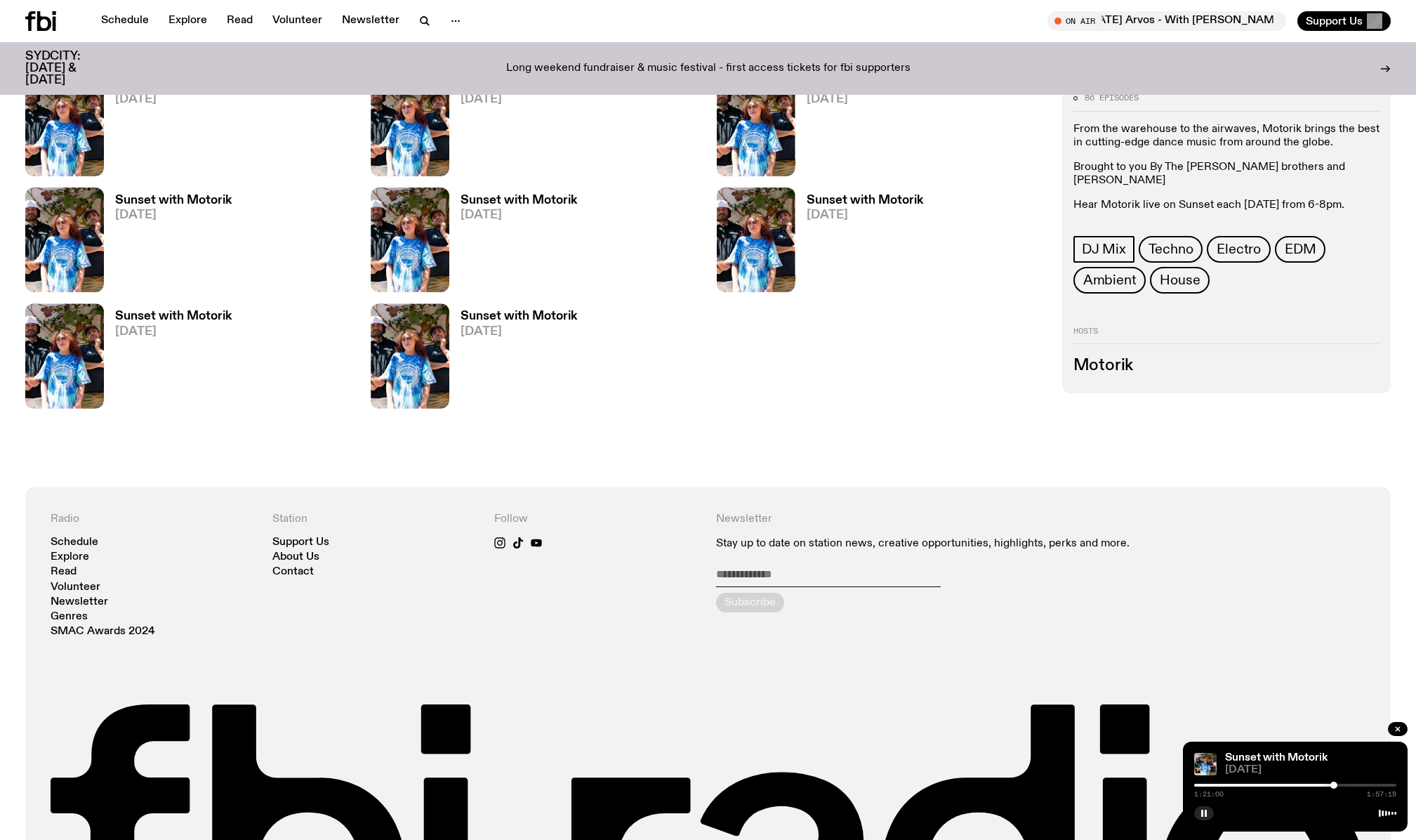
scroll to position [3810, 0]
